Goal: Navigation & Orientation: Find specific page/section

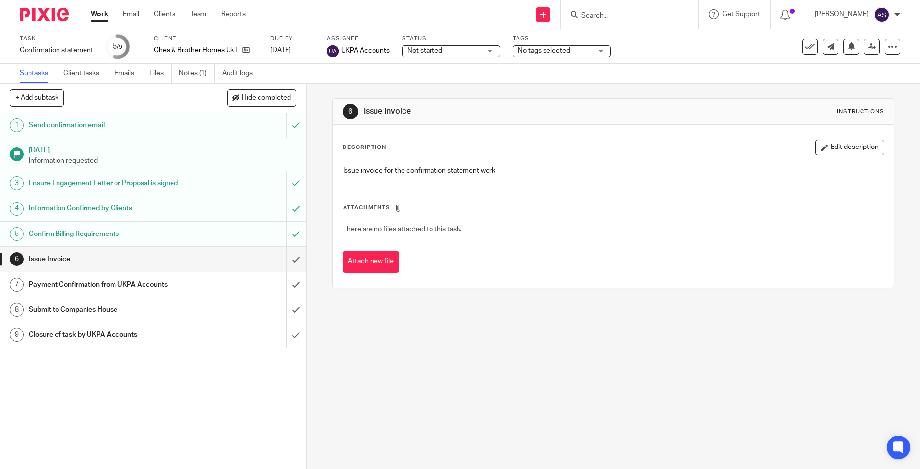
click at [59, 18] on img at bounding box center [44, 14] width 49 height 13
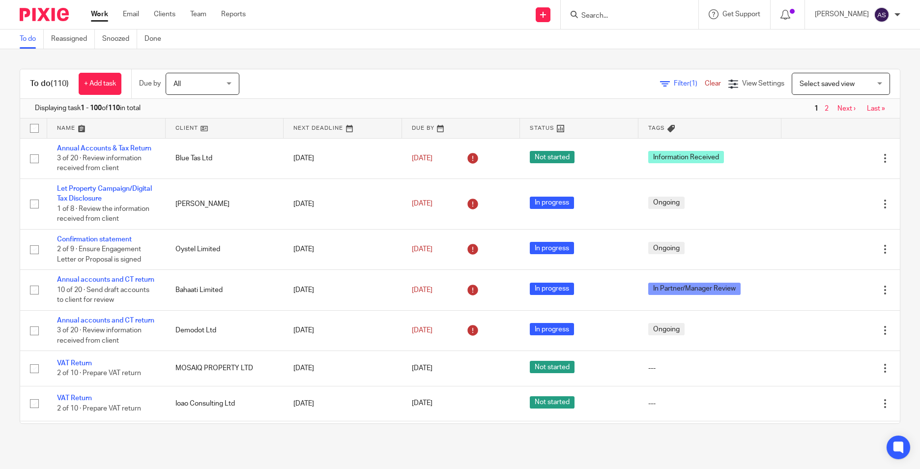
click at [592, 13] on input "Search" at bounding box center [625, 16] width 88 height 9
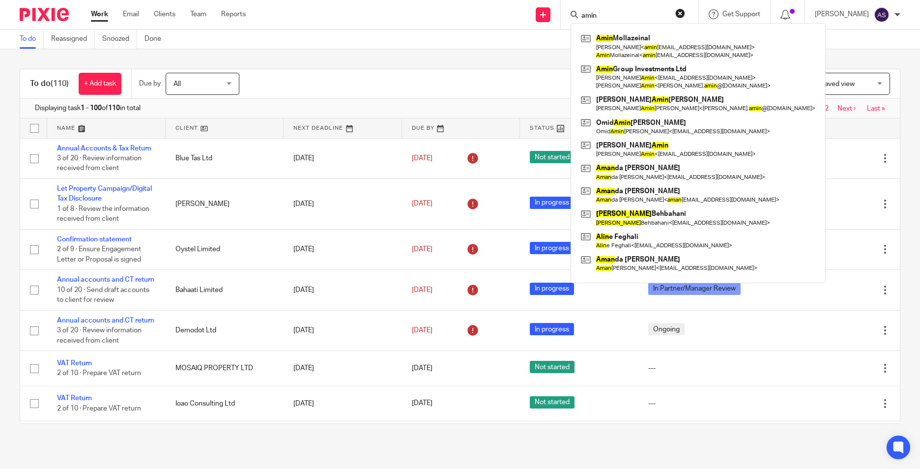
click at [603, 13] on input "amin" at bounding box center [625, 16] width 88 height 9
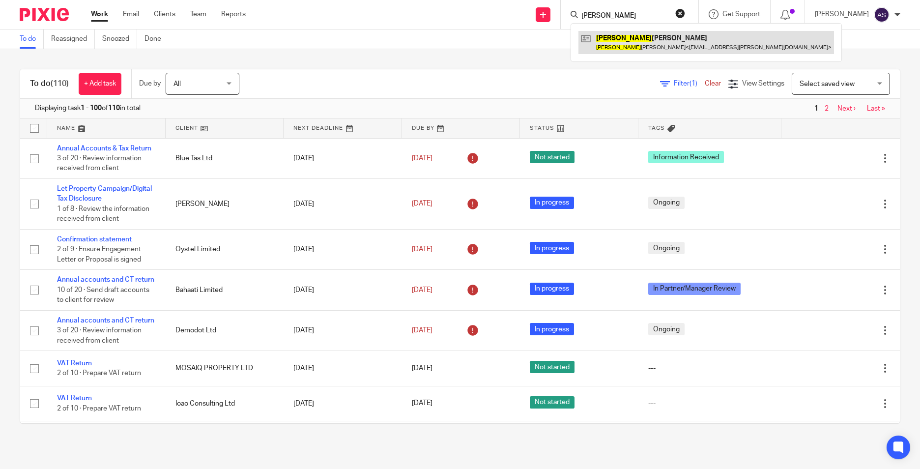
type input "kerrie"
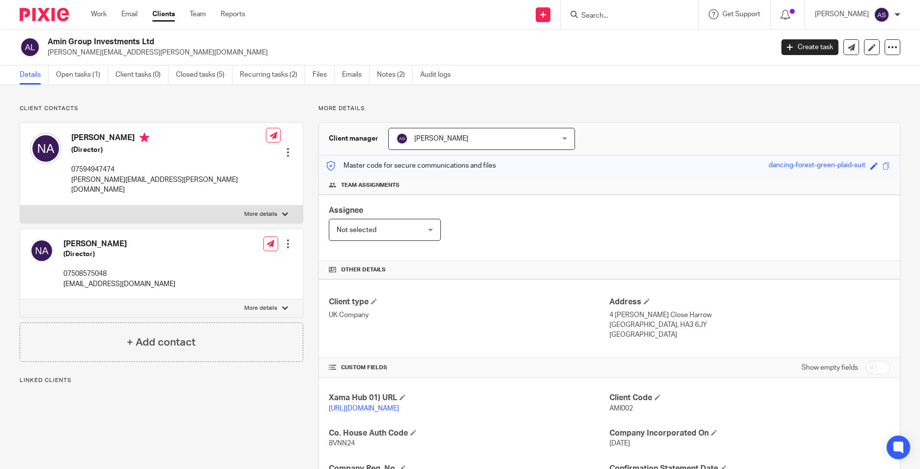
click at [86, 81] on link "Open tasks (1)" at bounding box center [82, 74] width 52 height 19
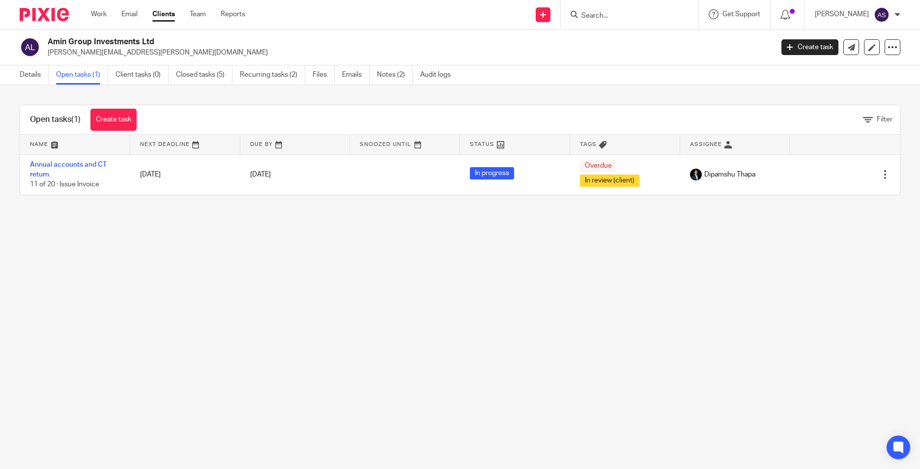
click at [604, 15] on input "Search" at bounding box center [625, 16] width 88 height 9
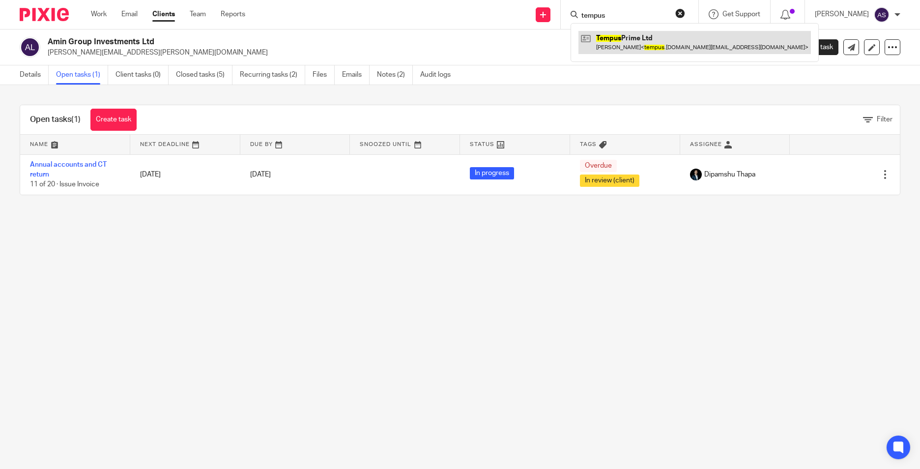
type input "tempus"
click at [613, 43] on link at bounding box center [695, 42] width 233 height 23
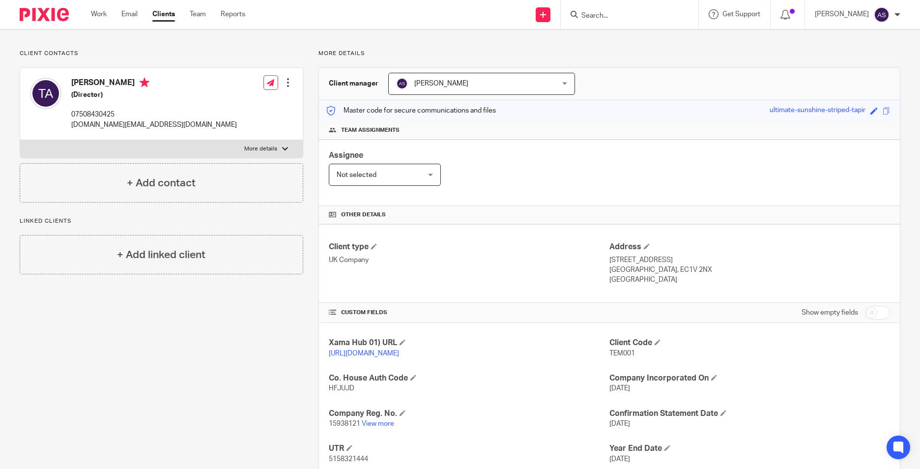
scroll to position [130, 0]
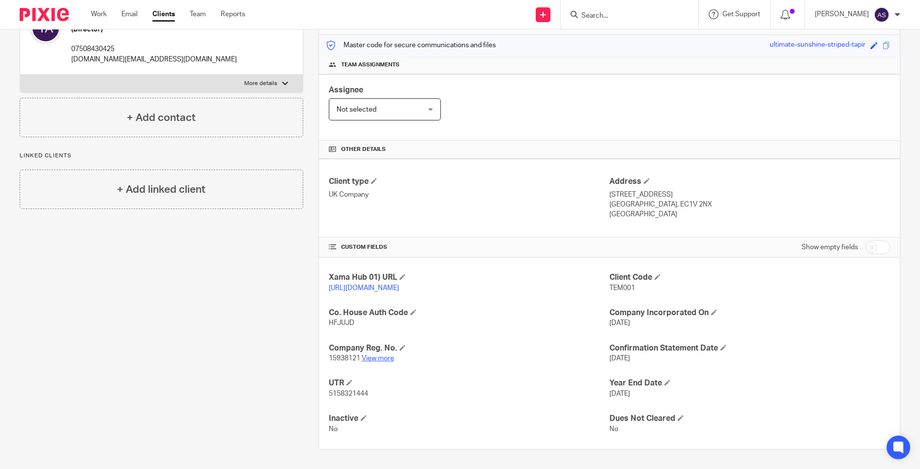
click at [367, 361] on link "View more" at bounding box center [378, 358] width 32 height 7
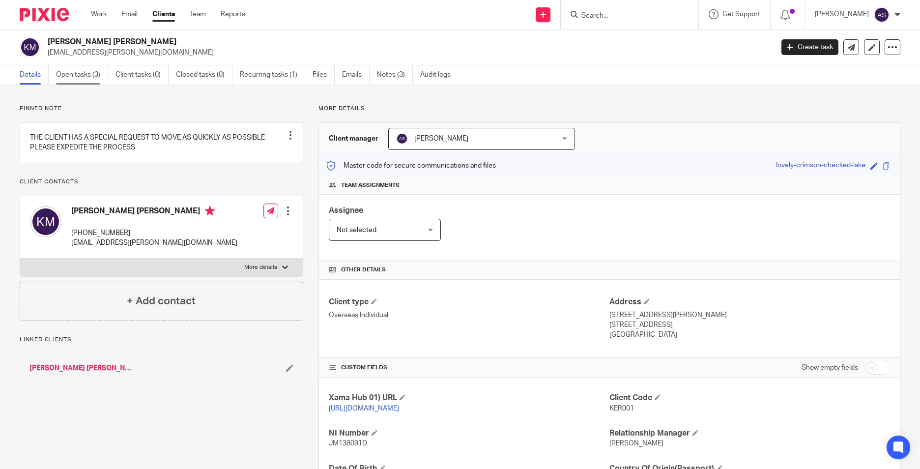
click at [73, 74] on link "Open tasks (3)" at bounding box center [82, 74] width 52 height 19
